Goal: Register for event/course

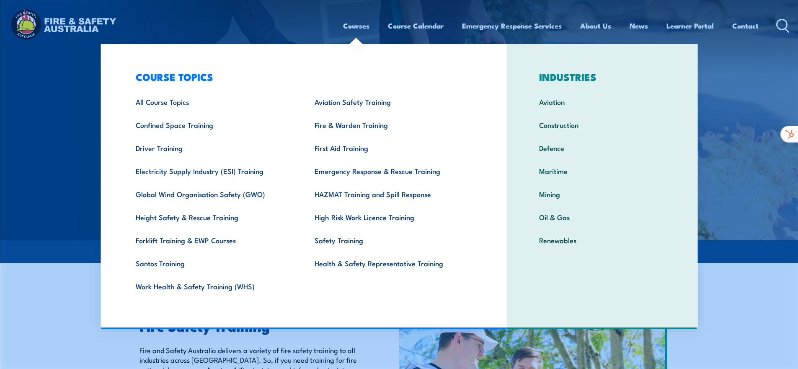
click at [361, 26] on link "Courses" at bounding box center [356, 26] width 26 height 22
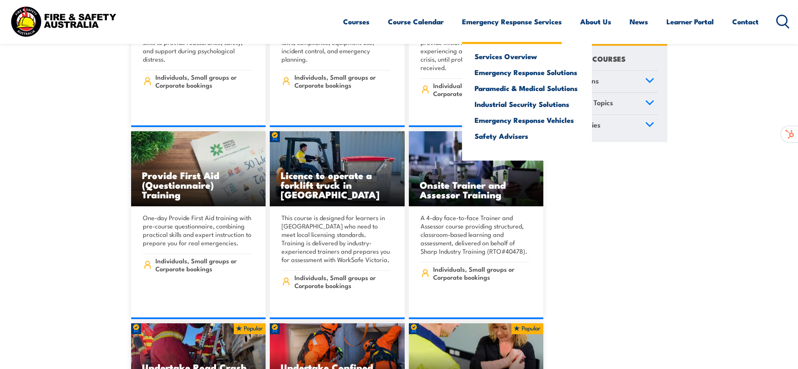
scroll to position [6209, 0]
